Goal: Find specific page/section: Find specific page/section

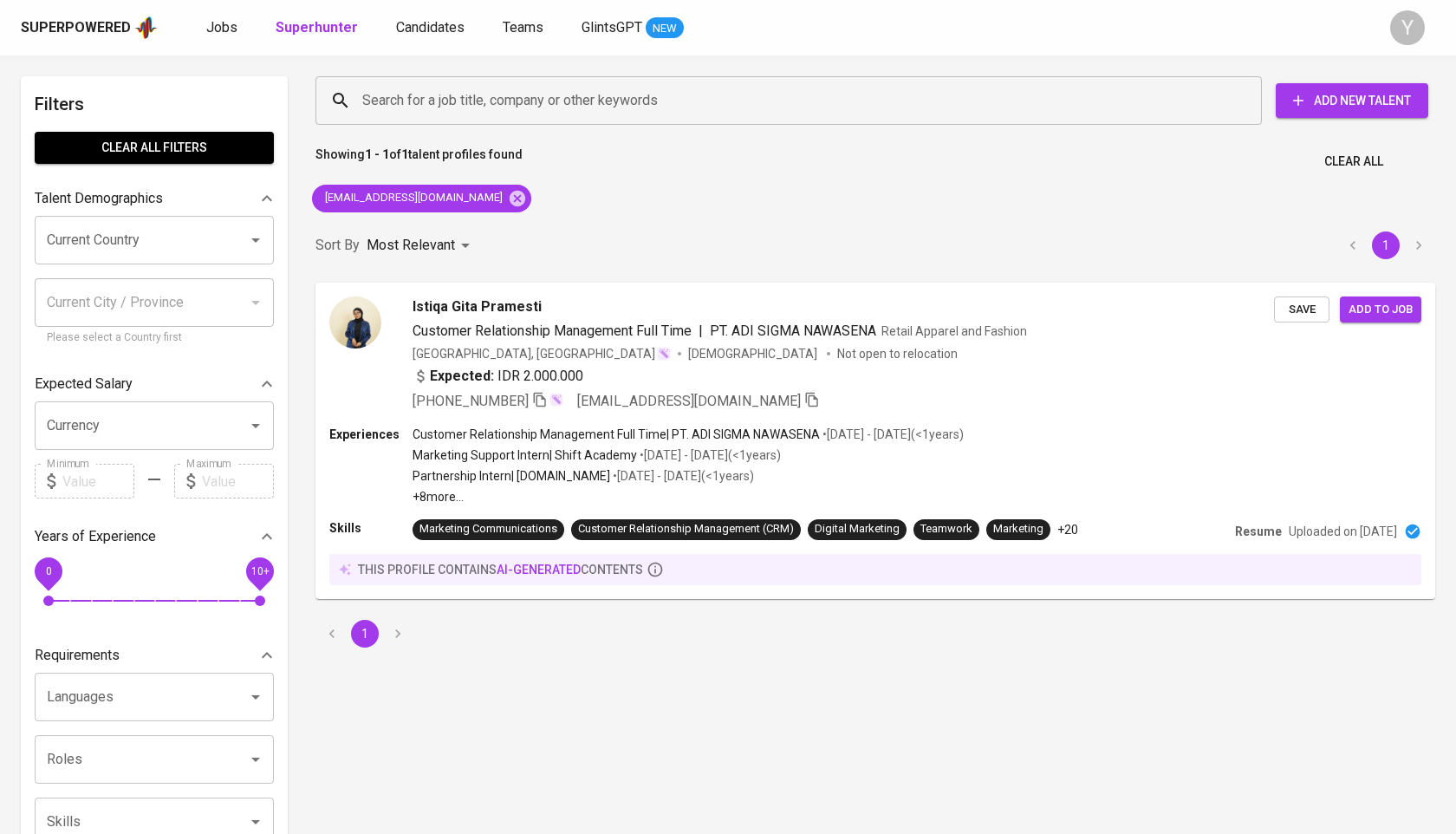
click at [446, 182] on div "[EMAIL_ADDRESS][DOMAIN_NAME]" at bounding box center [421, 199] width 233 height 41
click at [446, 184] on div "[EMAIL_ADDRESS][DOMAIN_NAME]" at bounding box center [421, 198] width 219 height 28
click at [507, 194] on icon at bounding box center [516, 198] width 19 height 19
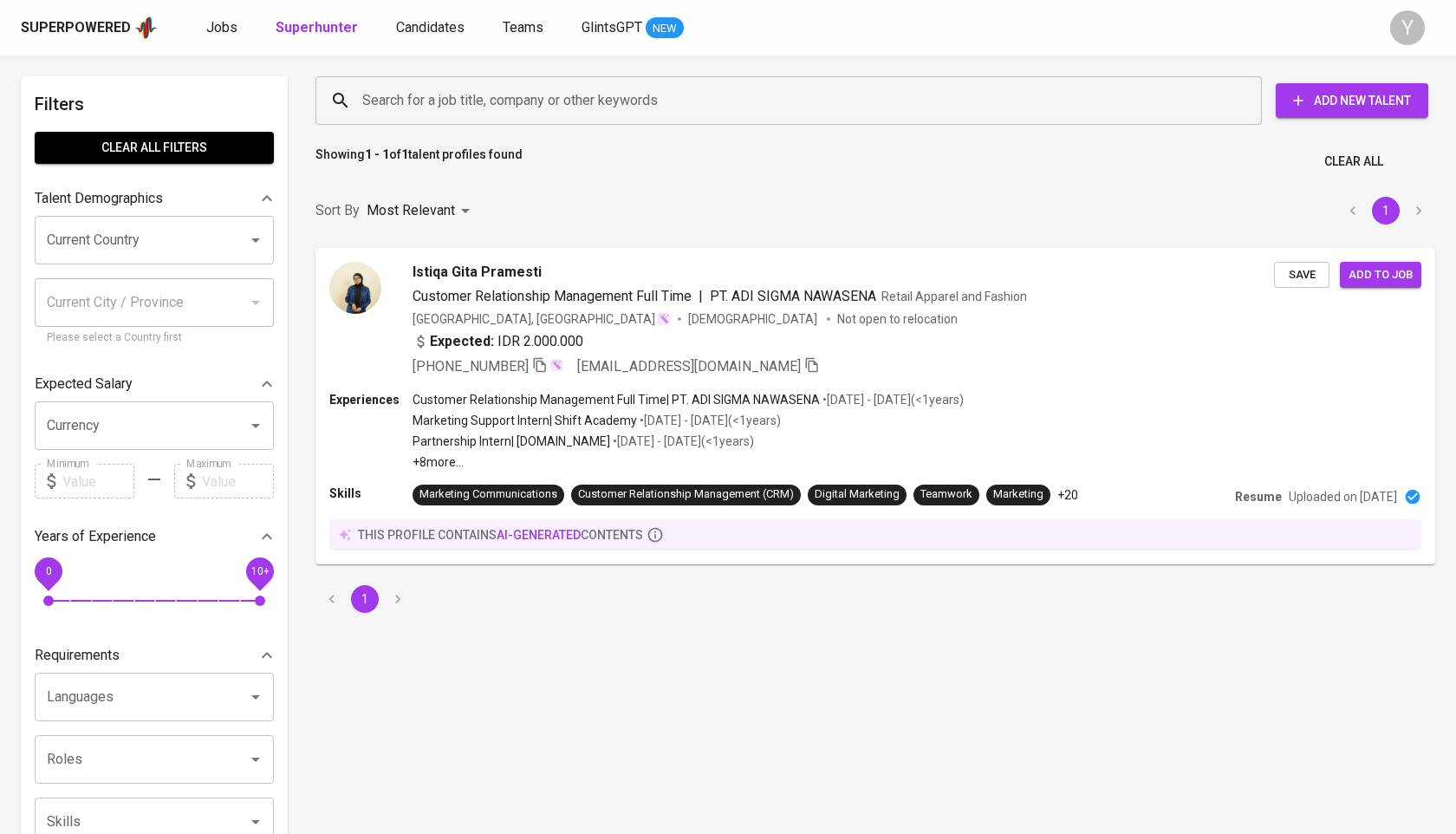
click at [485, 104] on input "Search for a job title, company or other keywords" at bounding box center [793, 100] width 870 height 33
paste input "[EMAIL_ADDRESS][DOMAIN_NAME]"
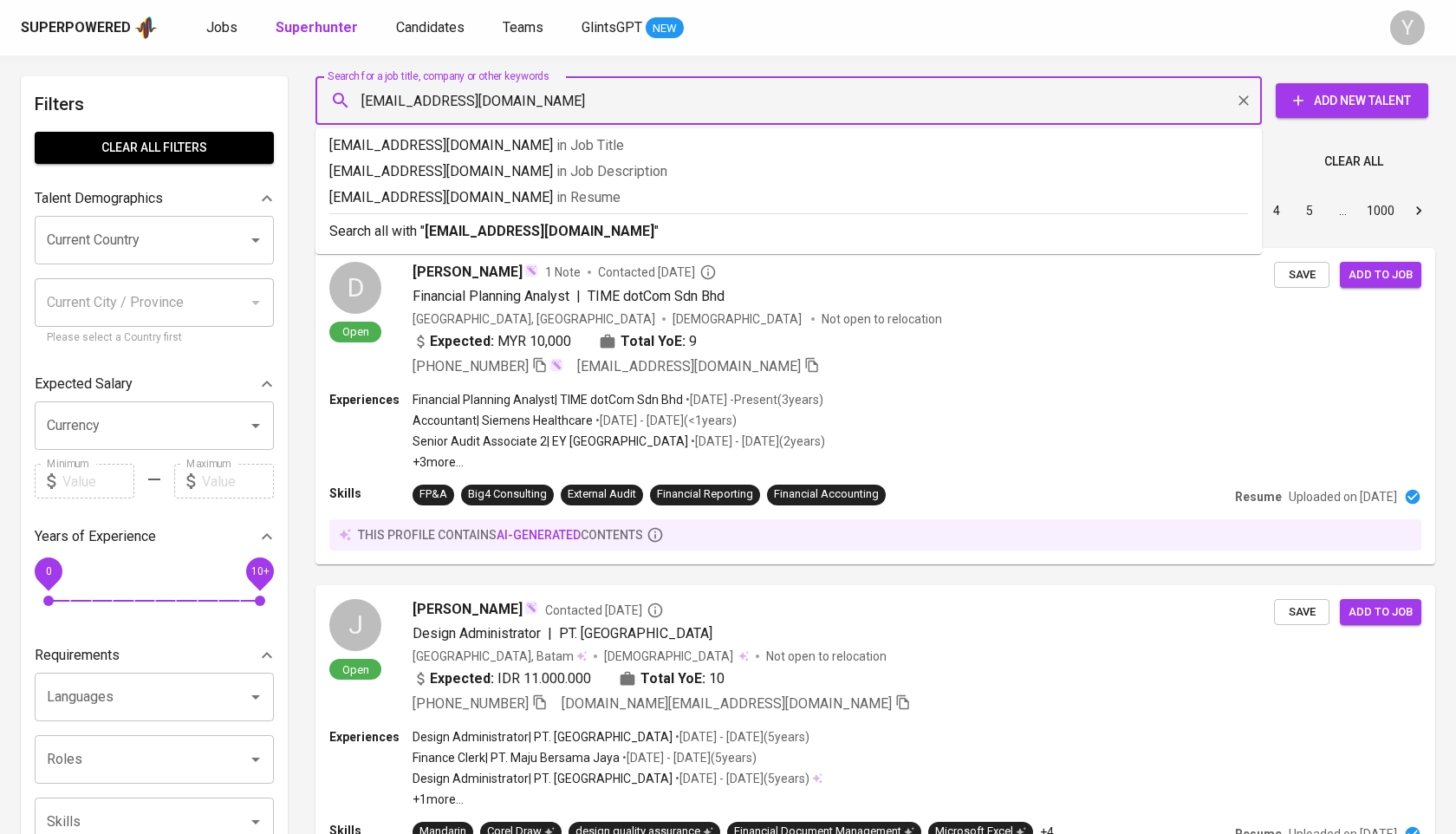
type input "[EMAIL_ADDRESS][DOMAIN_NAME]"
click at [485, 104] on input "Search for a job title, company or other keywords" at bounding box center [793, 100] width 870 height 33
